Goal: Task Accomplishment & Management: Use online tool/utility

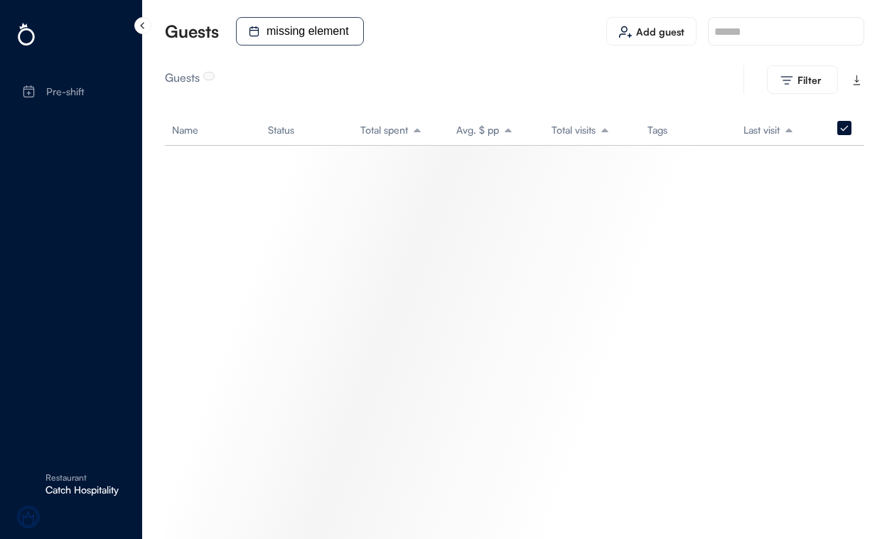
click at [145, 19] on icon at bounding box center [141, 24] width 11 height 11
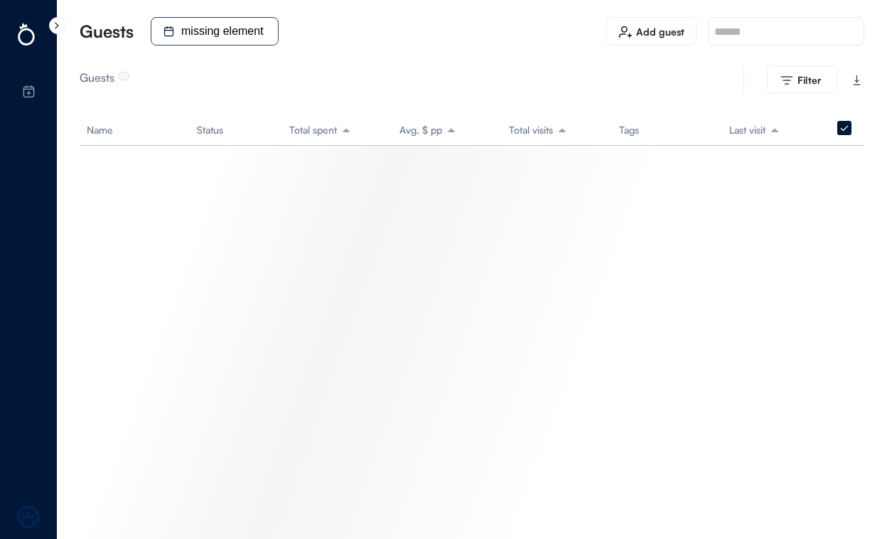
click at [60, 32] on div at bounding box center [57, 25] width 17 height 17
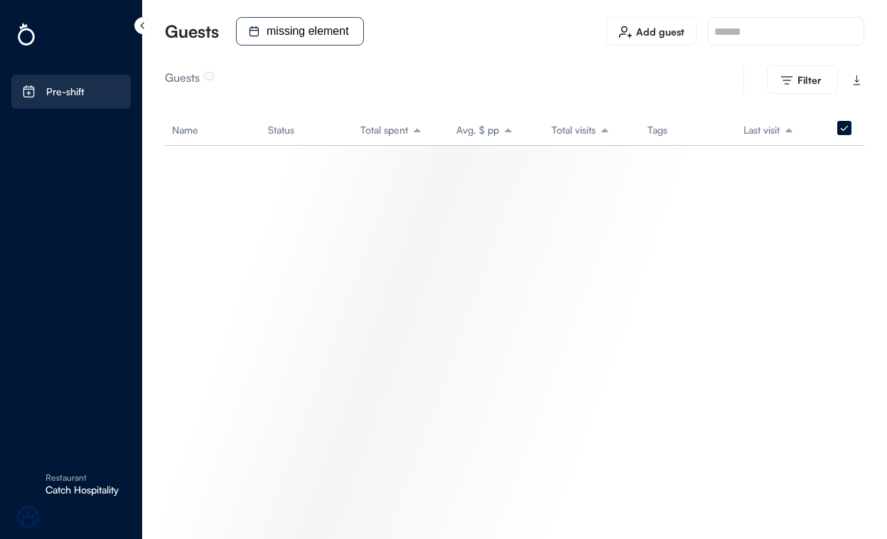
click at [54, 90] on div "Pre-shift" at bounding box center [65, 92] width 38 height 10
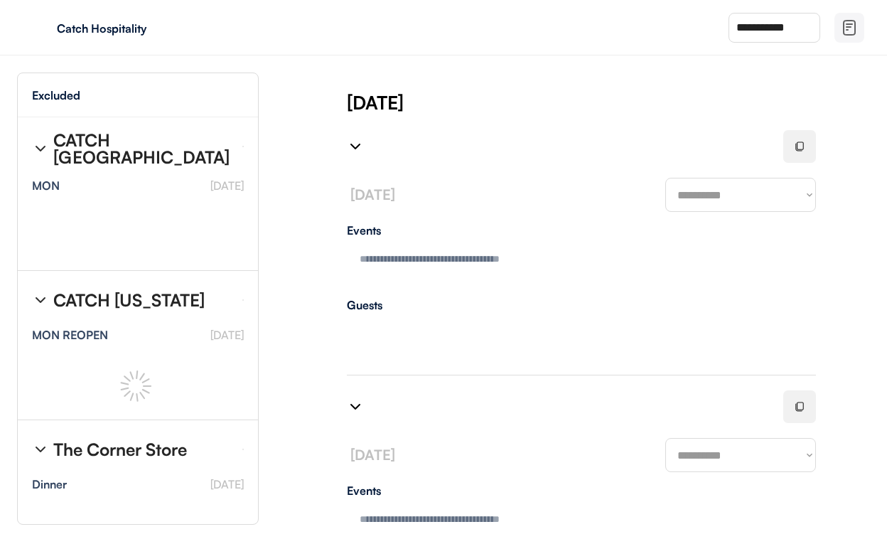
click at [353, 144] on img at bounding box center [355, 146] width 17 height 17
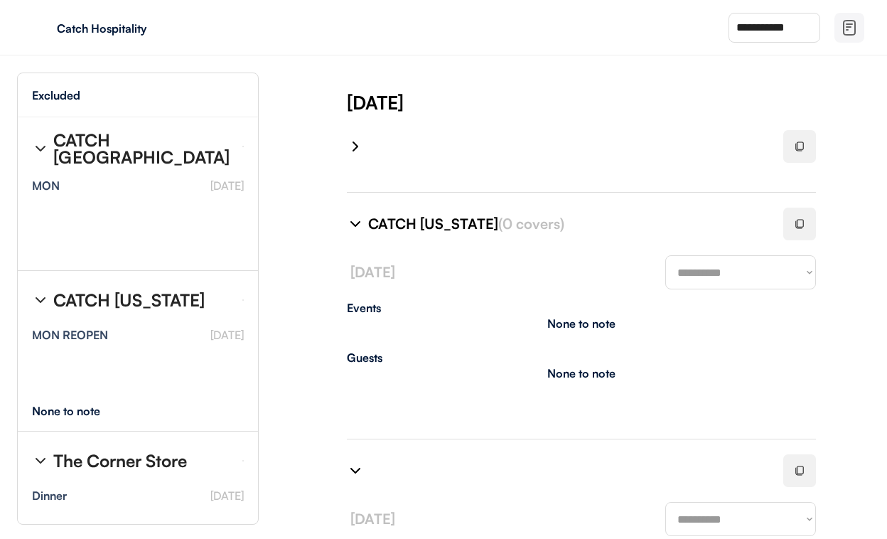
click at [355, 213] on div "CATCH New York (0 covers)" at bounding box center [556, 224] width 419 height 34
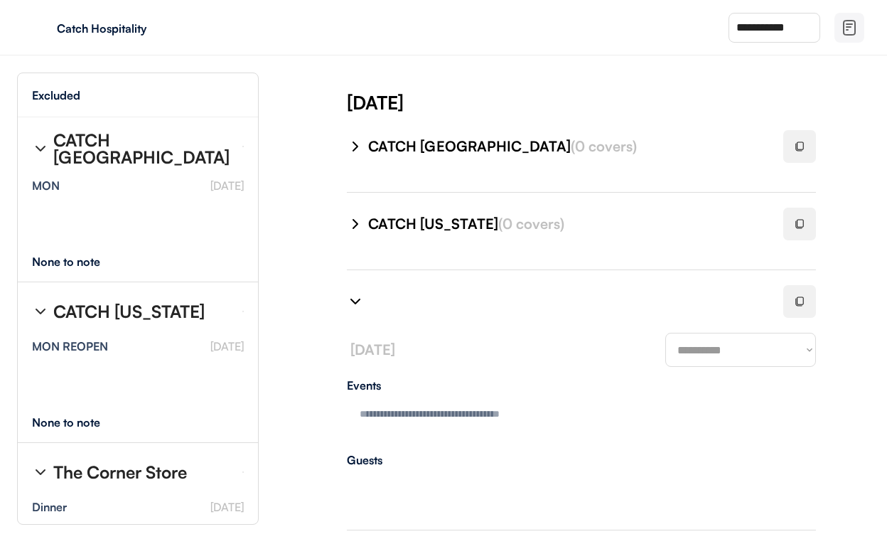
type textarea "**********"
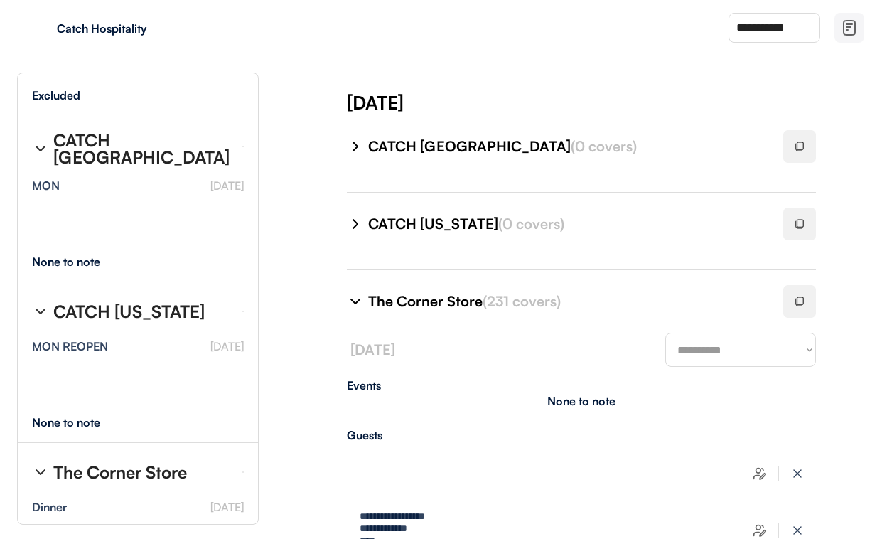
type textarea "**********"
click at [44, 149] on img at bounding box center [40, 148] width 17 height 17
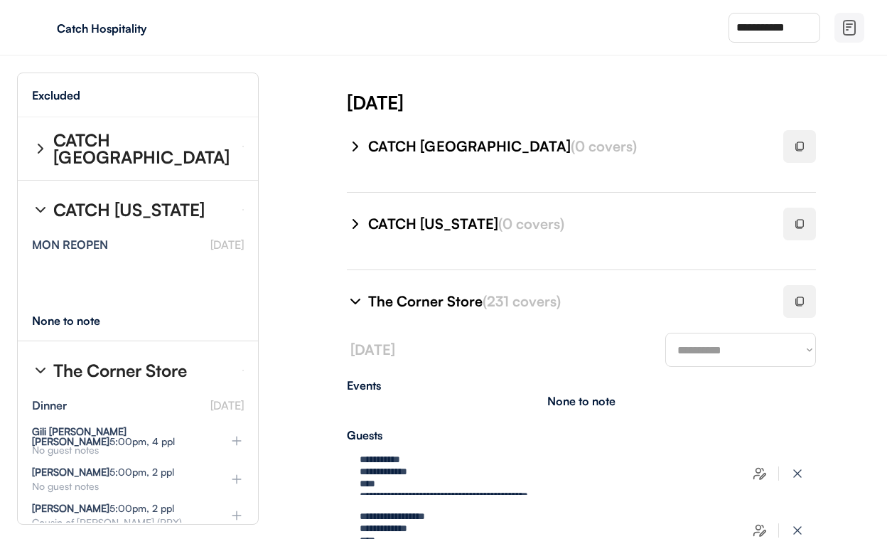
click at [36, 201] on img at bounding box center [40, 209] width 17 height 17
select select "********"
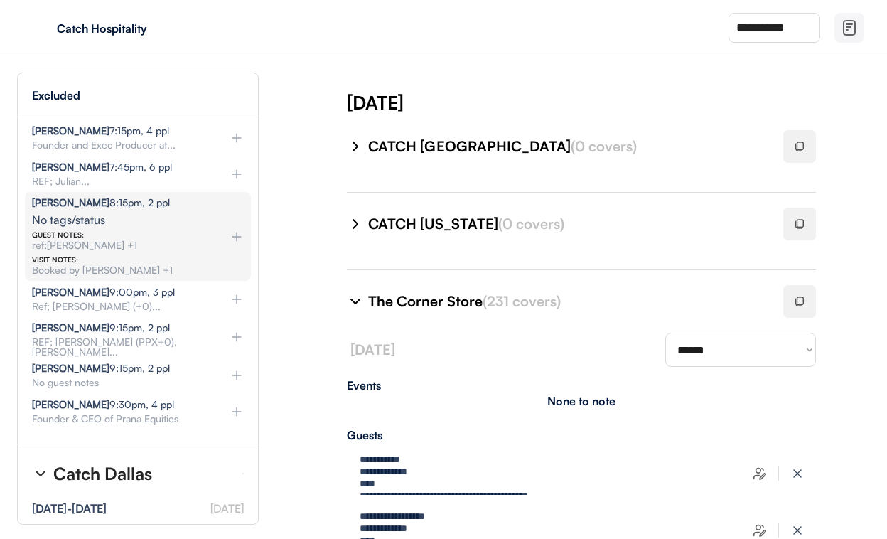
scroll to position [720, 0]
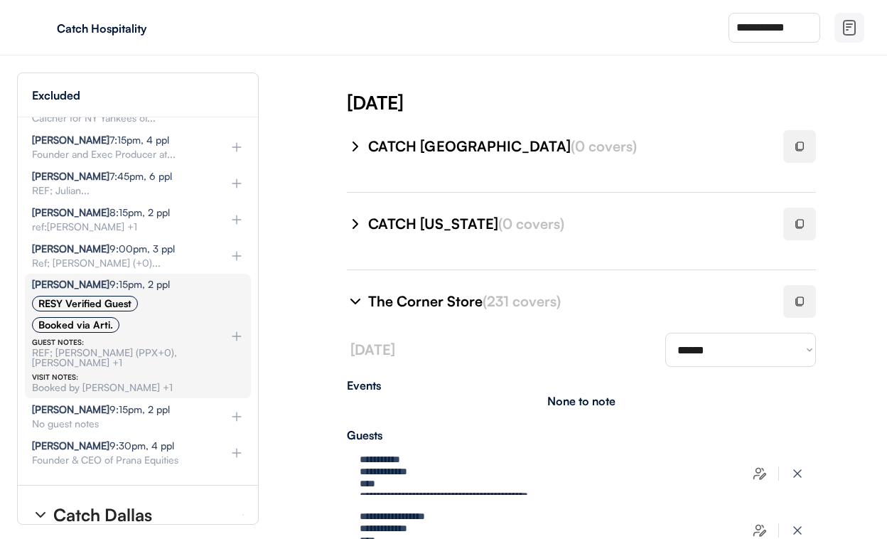
select select "********"
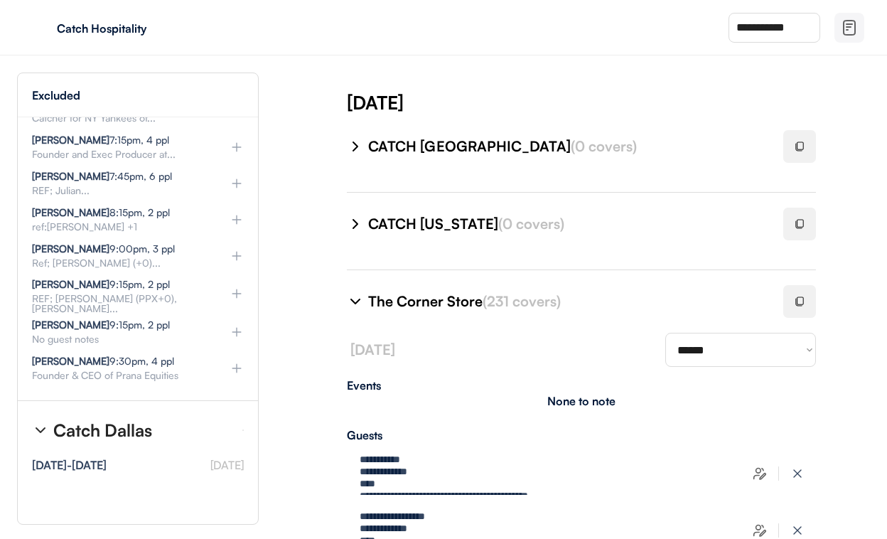
click at [236, 286] on img at bounding box center [237, 293] width 14 height 14
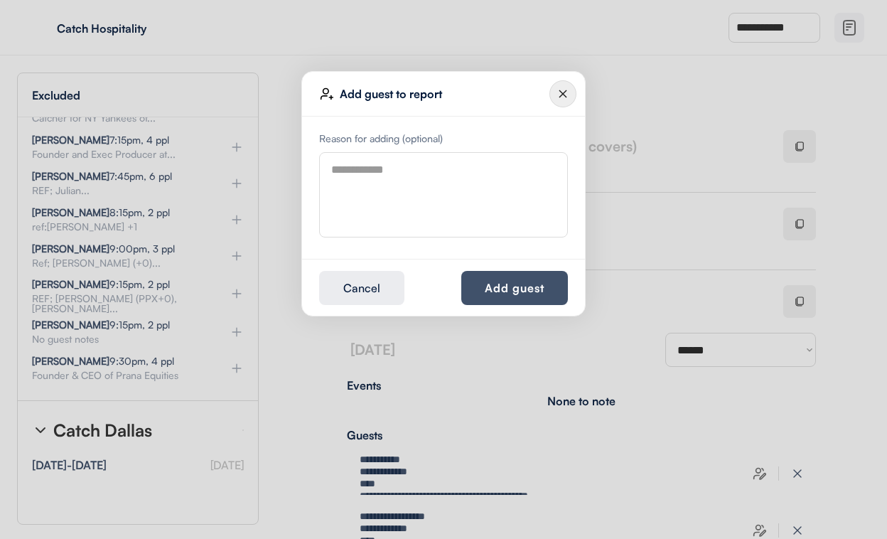
click at [525, 289] on button "Add guest" at bounding box center [514, 288] width 107 height 34
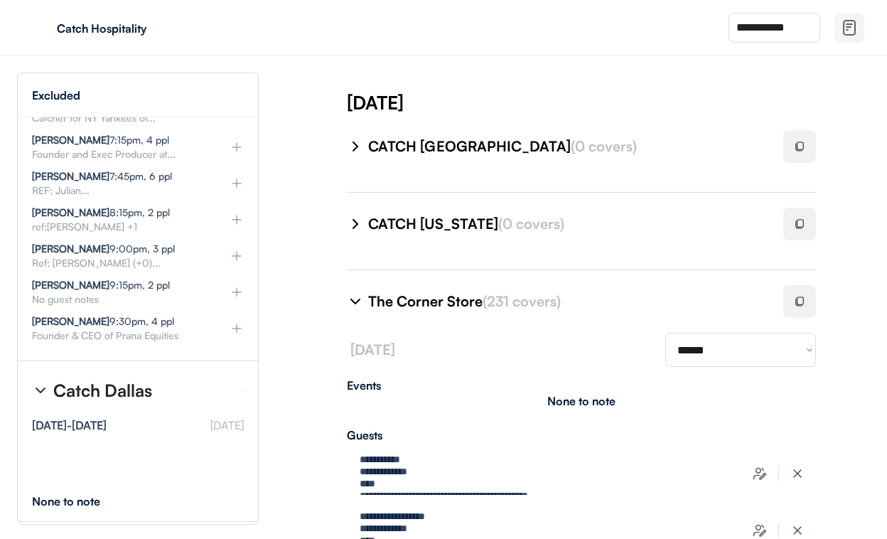
click at [239, 249] on img at bounding box center [237, 256] width 14 height 14
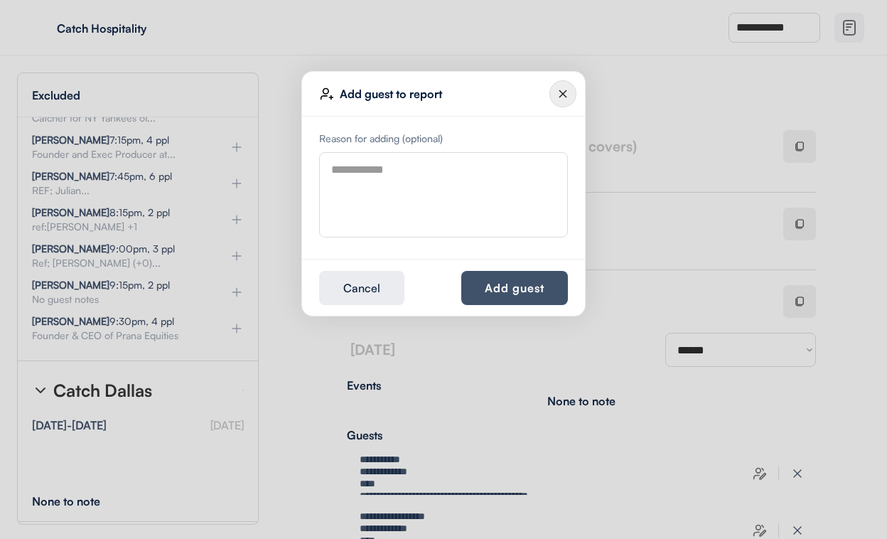
click at [478, 282] on button "Add guest" at bounding box center [514, 288] width 107 height 34
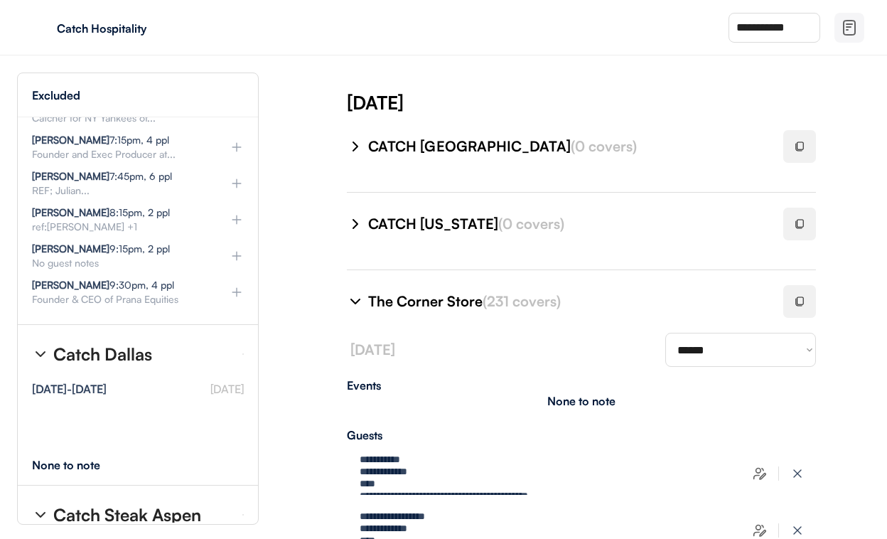
click at [236, 213] on img at bounding box center [237, 220] width 14 height 14
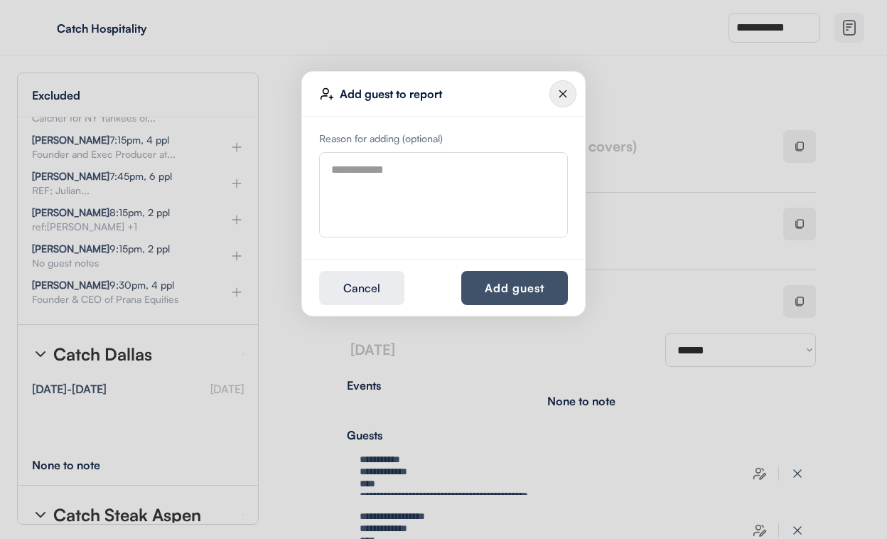
click at [527, 293] on button "Add guest" at bounding box center [514, 288] width 107 height 34
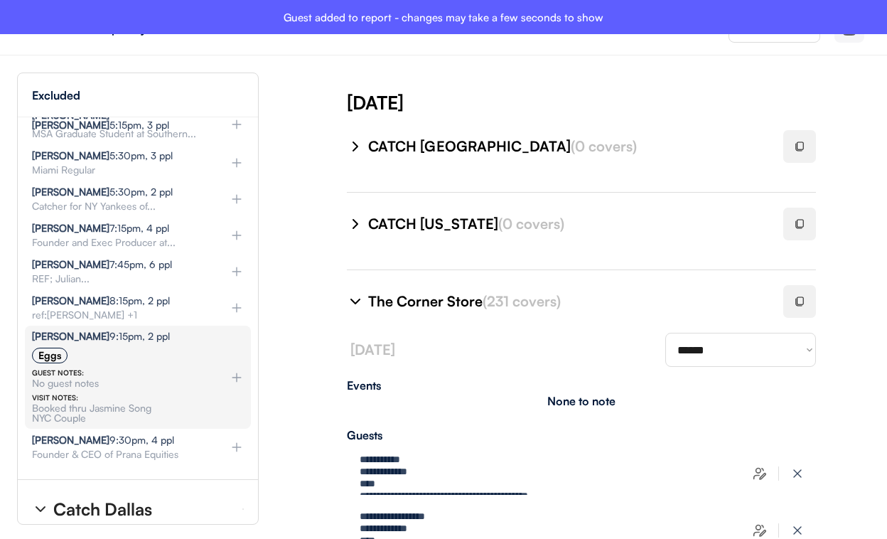
scroll to position [611, 0]
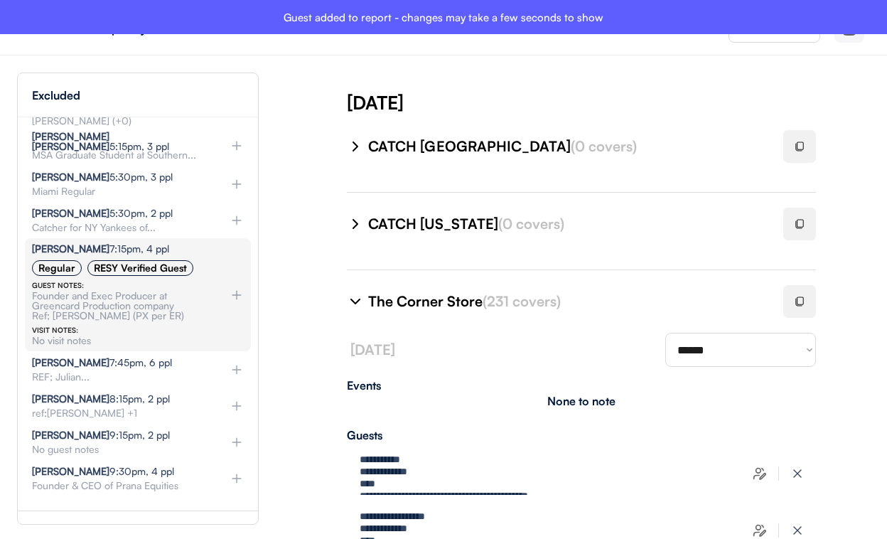
type textarea "**********"
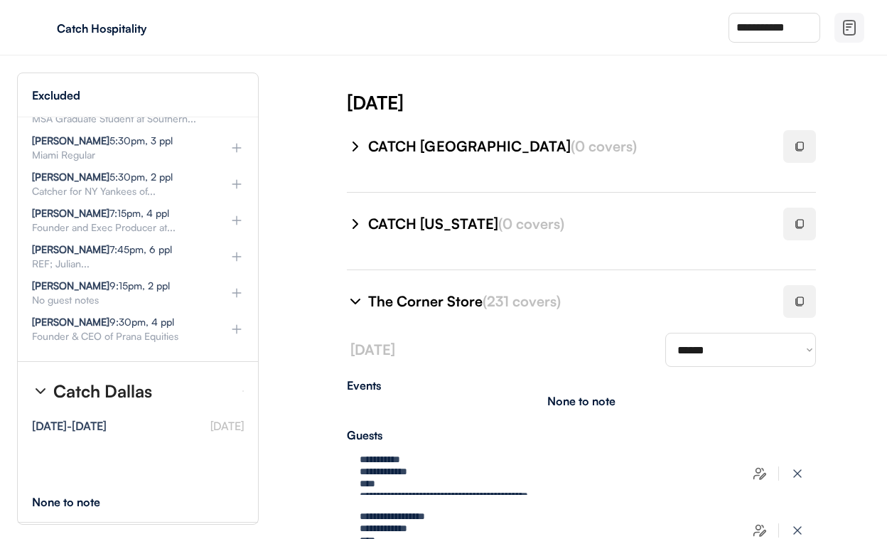
click at [236, 250] on img at bounding box center [237, 257] width 14 height 14
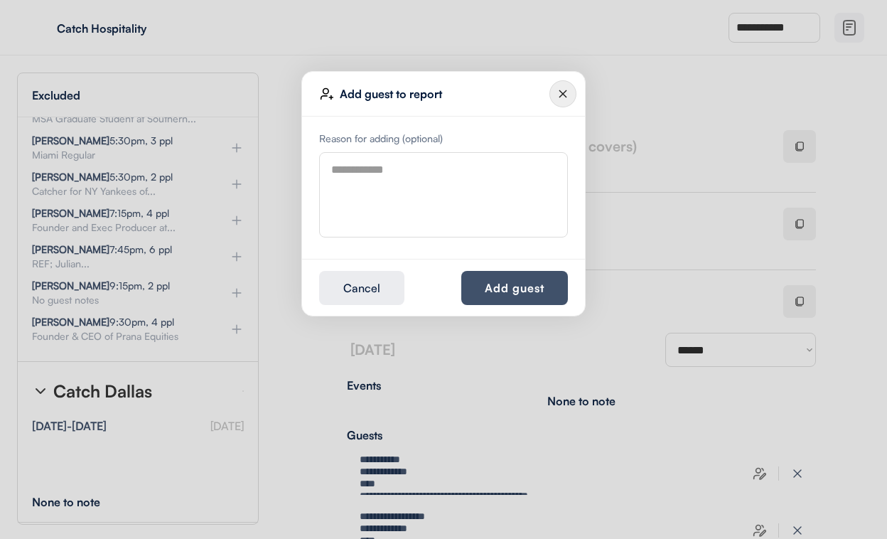
click at [513, 285] on button "Add guest" at bounding box center [514, 288] width 107 height 34
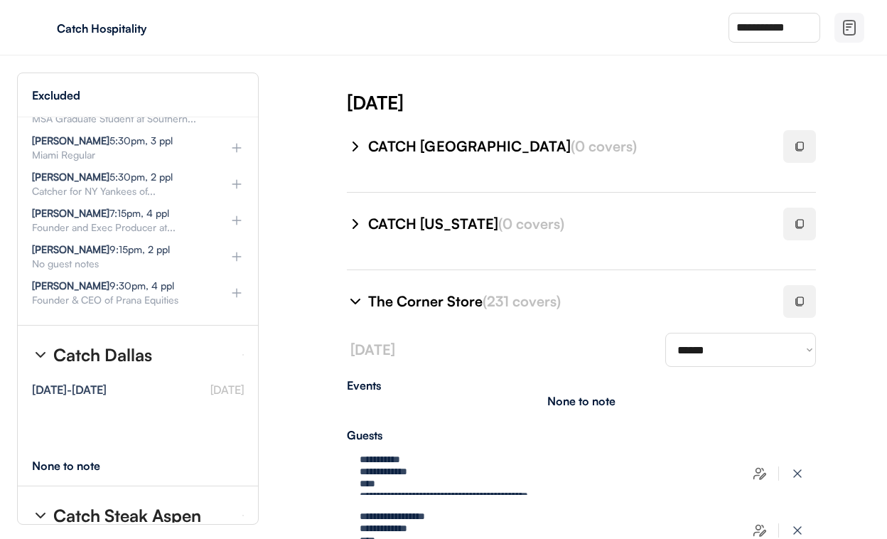
click at [237, 213] on img at bounding box center [237, 220] width 14 height 14
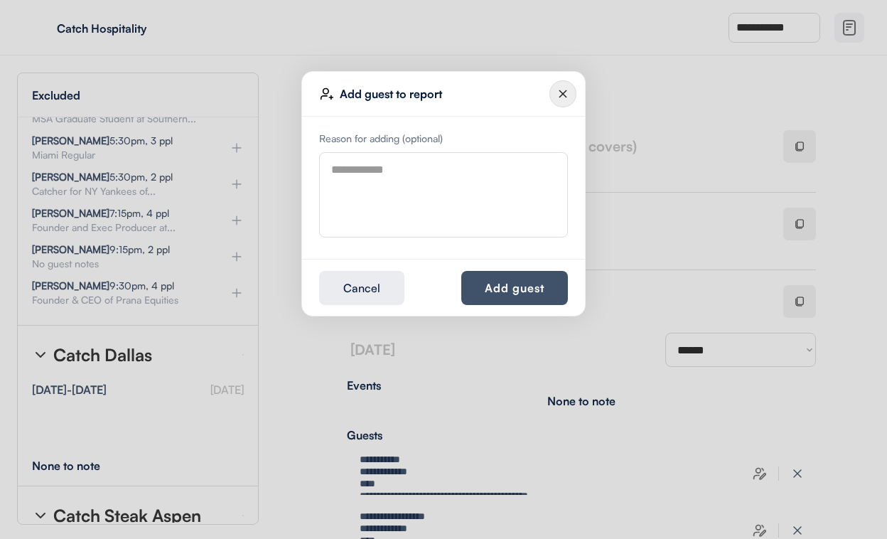
click at [508, 287] on button "Add guest" at bounding box center [514, 288] width 107 height 34
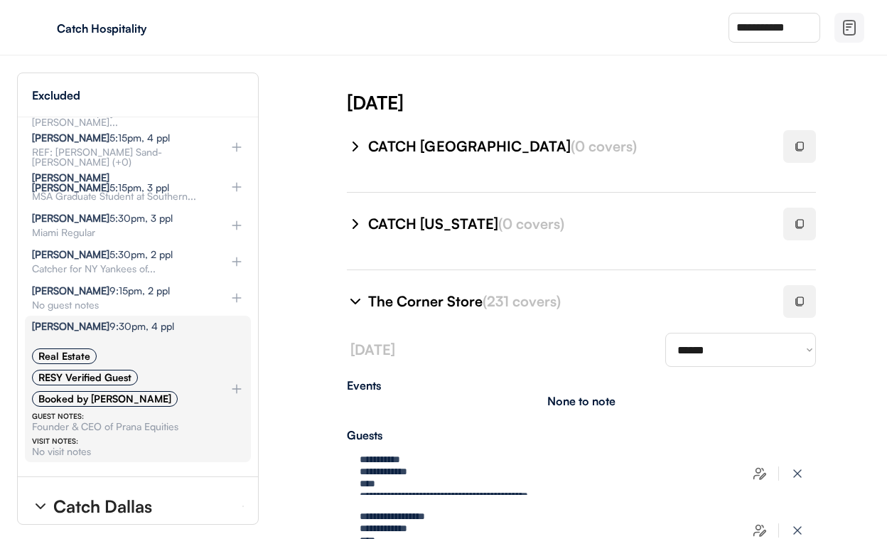
scroll to position [530, 0]
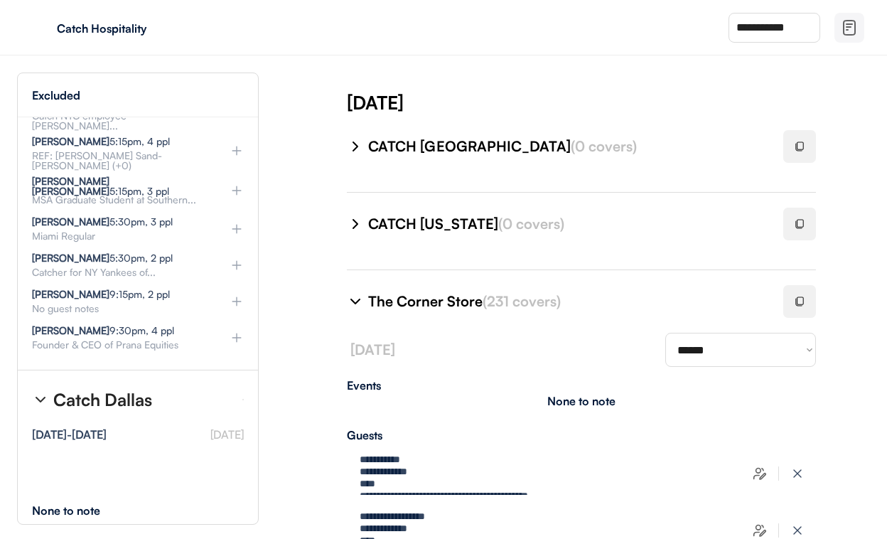
click at [238, 258] on img at bounding box center [237, 265] width 14 height 14
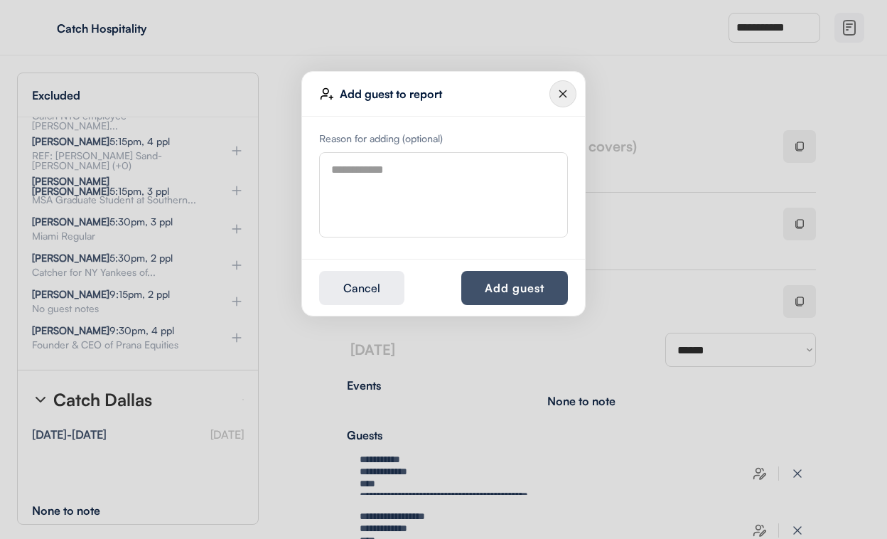
click at [504, 286] on button "Add guest" at bounding box center [514, 288] width 107 height 34
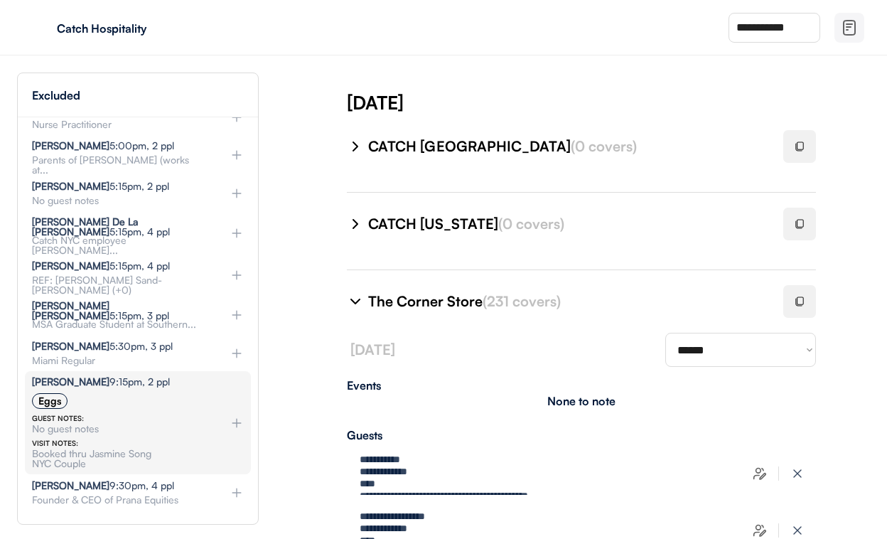
scroll to position [0, 1]
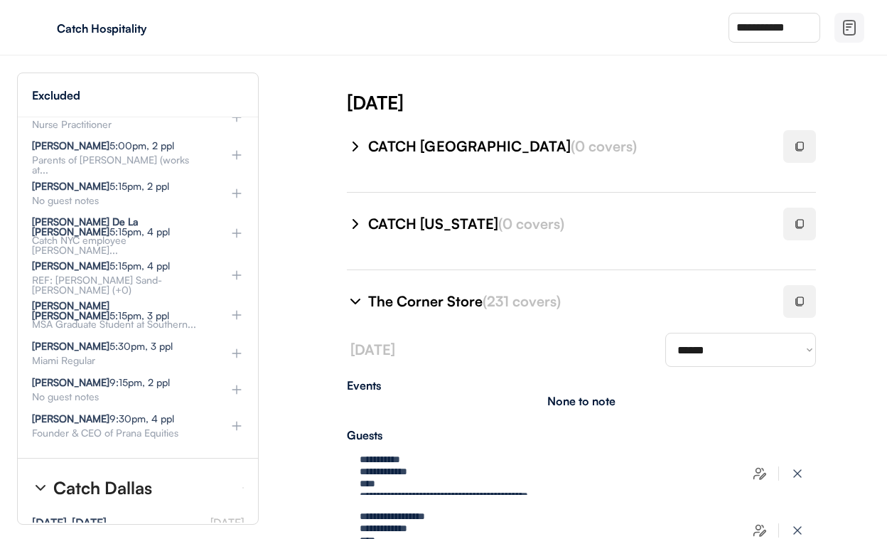
click at [236, 268] on img at bounding box center [237, 275] width 14 height 14
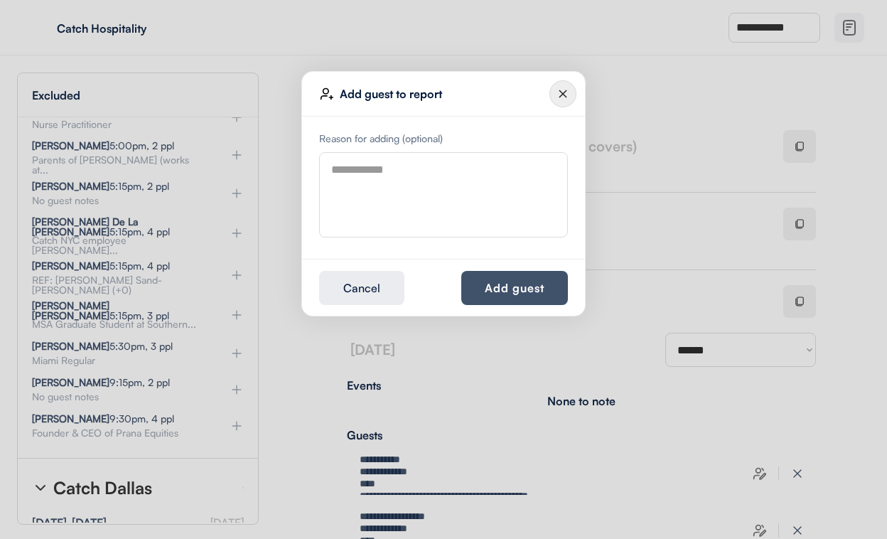
click at [468, 290] on button "Add guest" at bounding box center [514, 288] width 107 height 34
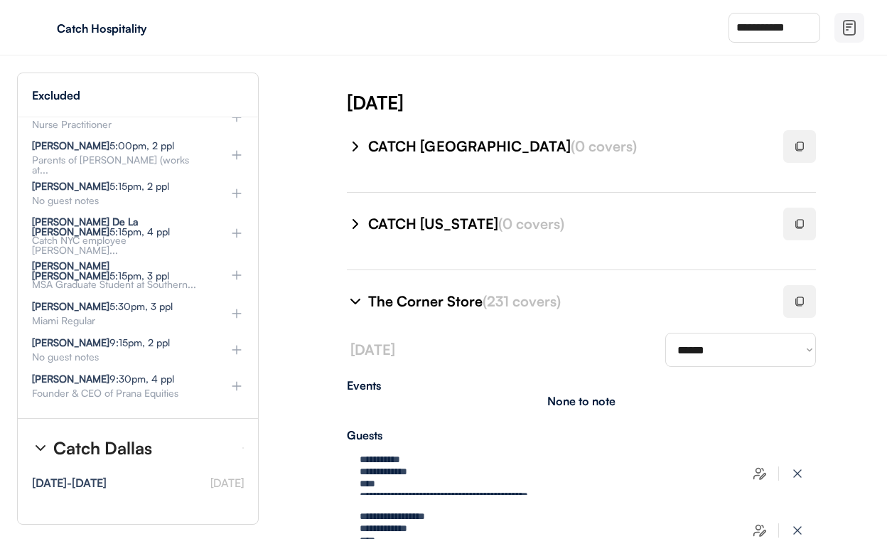
click at [235, 226] on img at bounding box center [237, 233] width 14 height 14
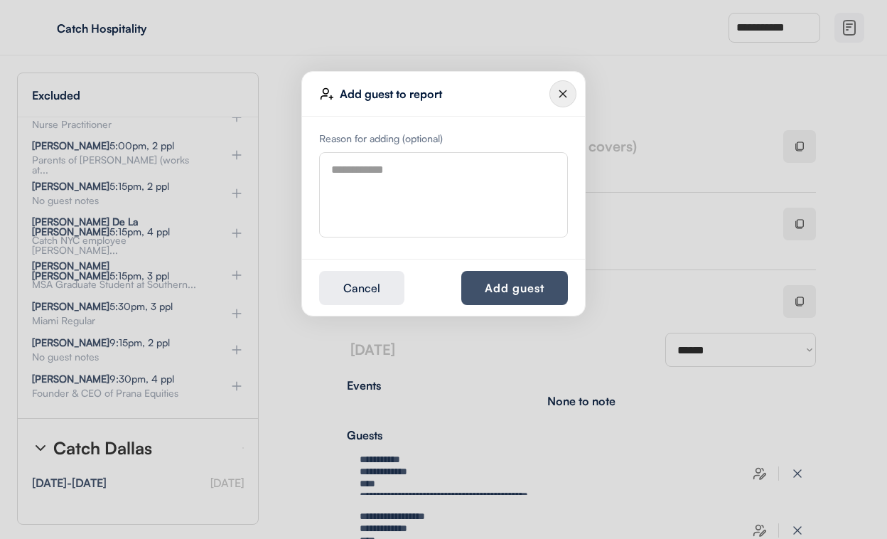
click at [476, 284] on button "Add guest" at bounding box center [514, 288] width 107 height 34
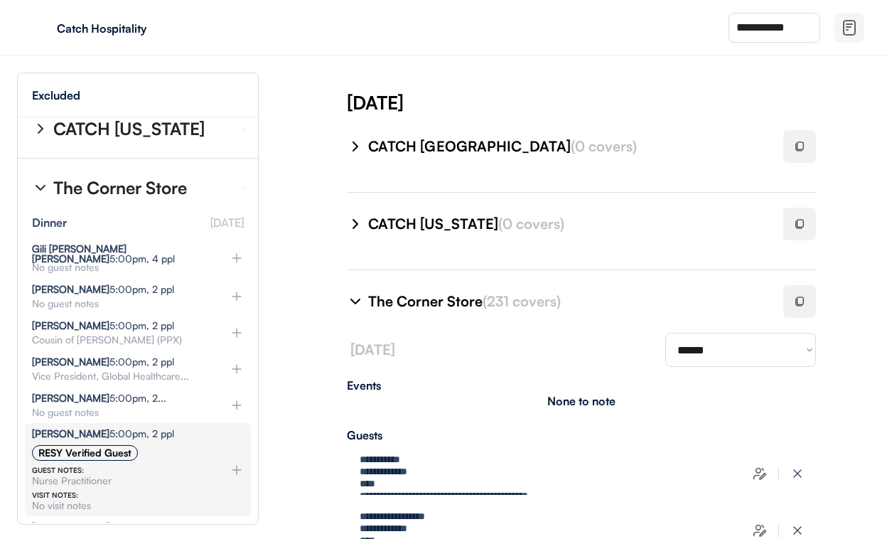
scroll to position [80, 0]
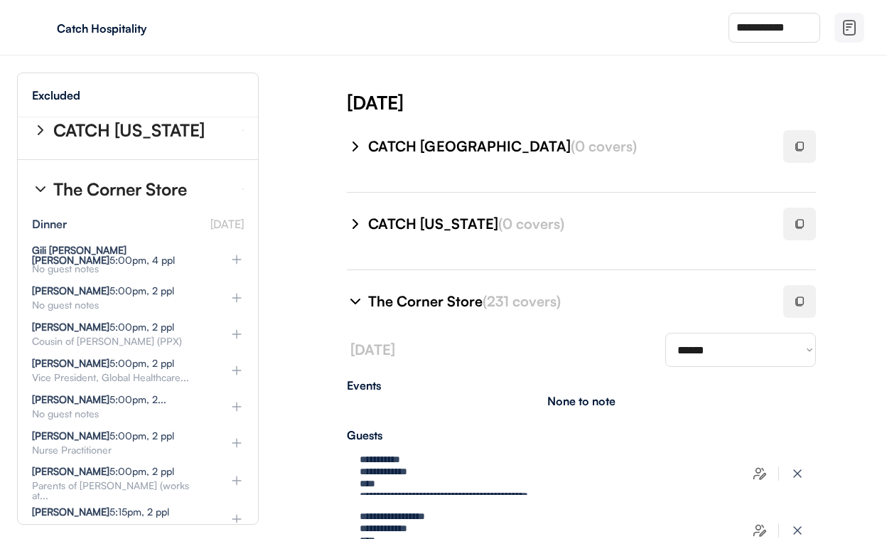
click at [232, 327] on img at bounding box center [237, 334] width 14 height 14
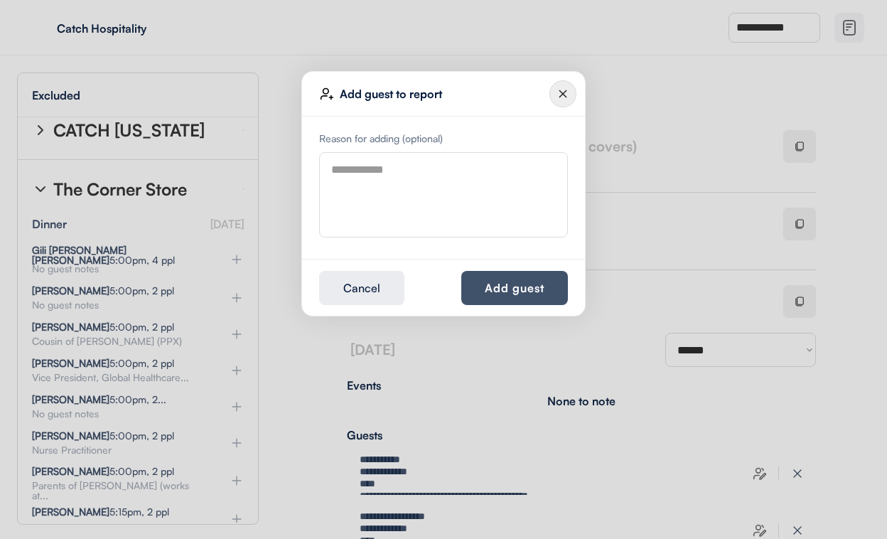
click at [537, 291] on button "Add guest" at bounding box center [514, 288] width 107 height 34
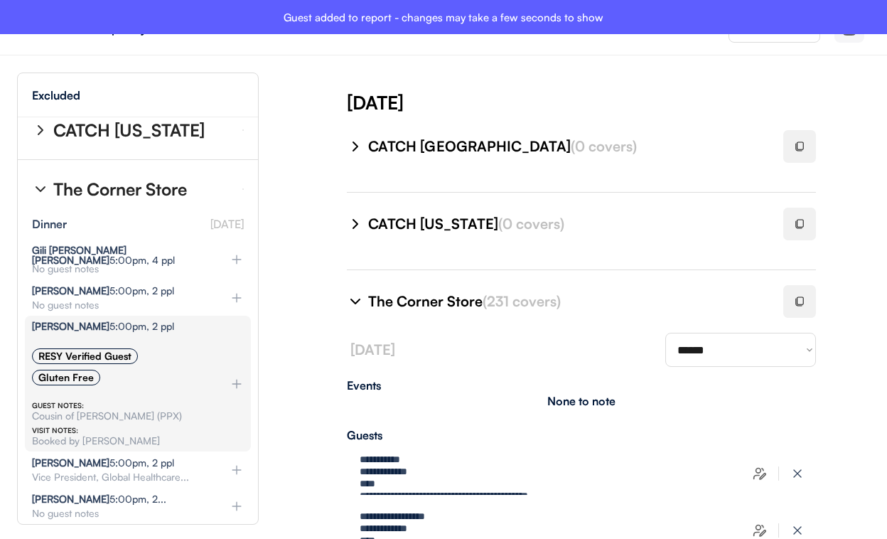
type textarea "**********"
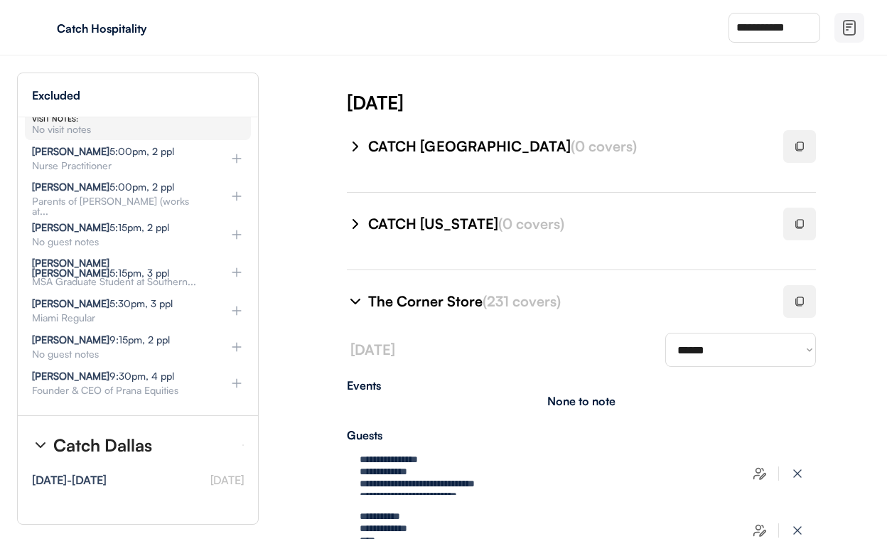
scroll to position [387, 0]
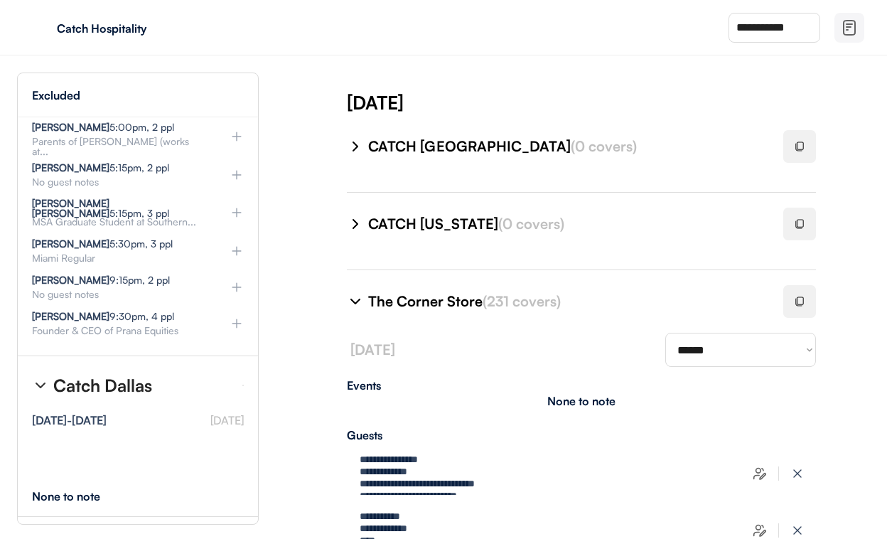
click at [797, 296] on div at bounding box center [799, 301] width 33 height 33
